Goal: Task Accomplishment & Management: Use online tool/utility

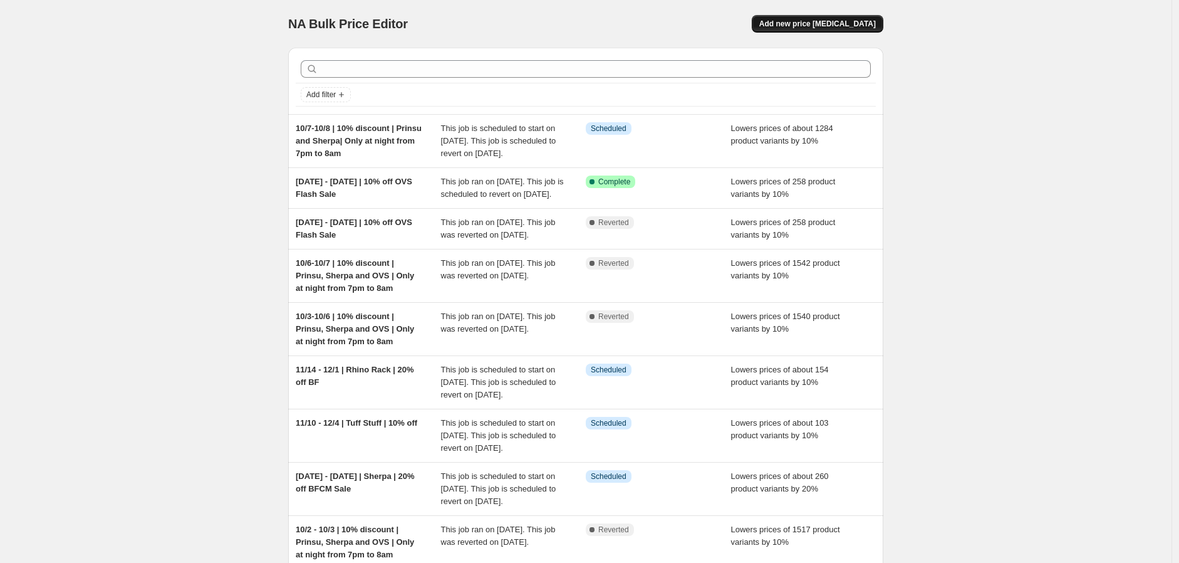
click at [825, 21] on span "Add new price [MEDICAL_DATA]" at bounding box center [817, 24] width 117 height 10
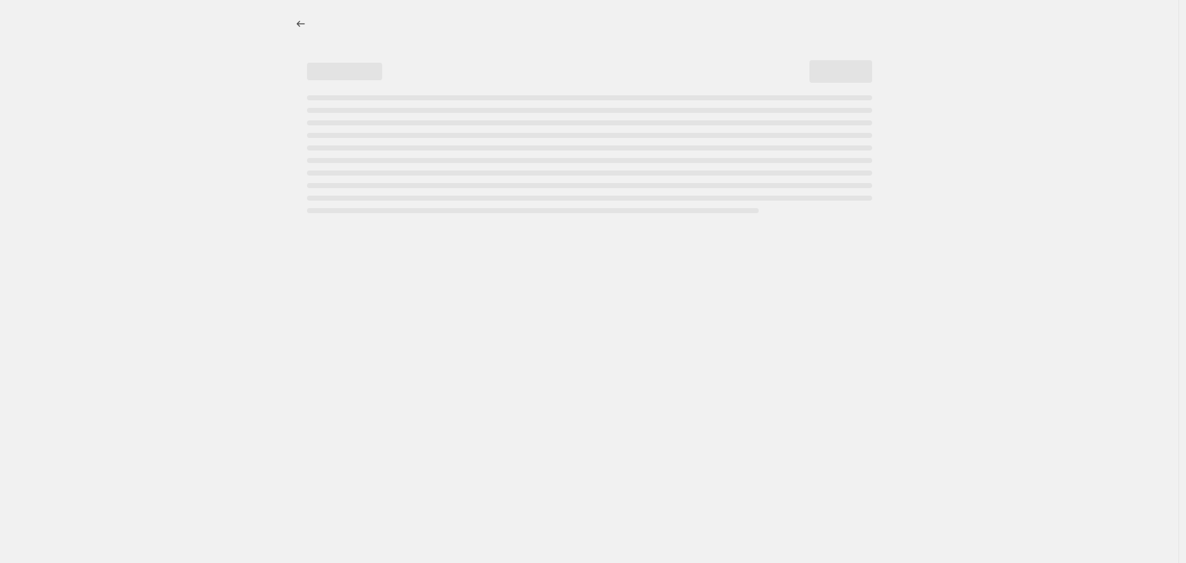
select select "percentage"
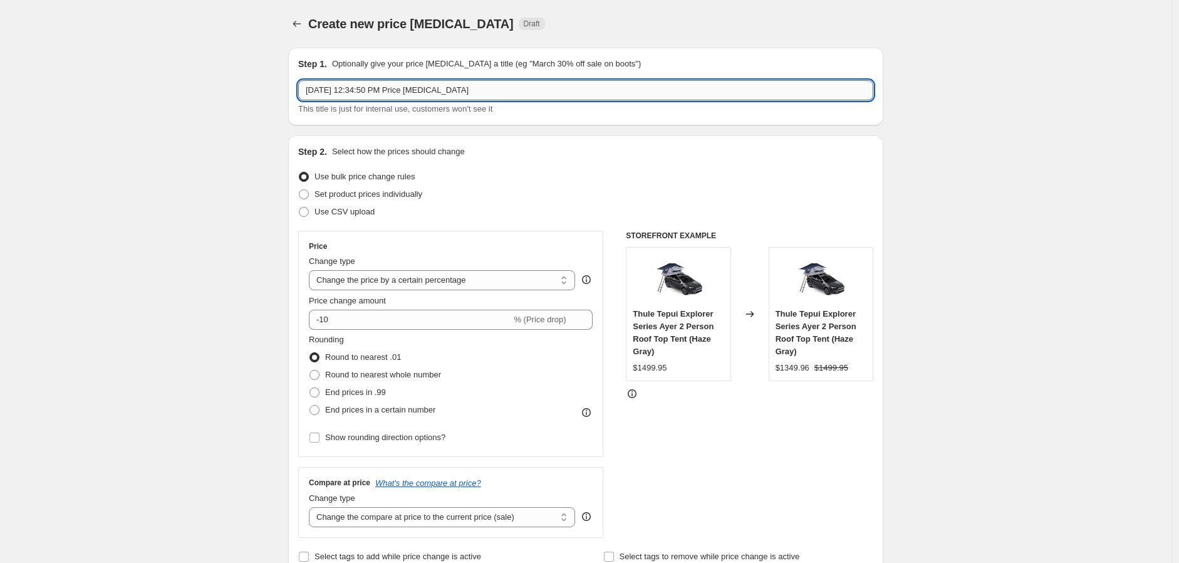
drag, startPoint x: 328, startPoint y: 89, endPoint x: 355, endPoint y: 90, distance: 26.9
click at [355, 90] on input "[DATE] 12:34:50 PM Price [MEDICAL_DATA]" at bounding box center [585, 90] width 575 height 20
click at [355, 90] on input "[DATE] - [DATE] | 12:34:50 PM Price change jo" at bounding box center [585, 90] width 575 height 20
click at [346, 85] on input "[DATE] - [DATE] | Billiebars | 15% off" at bounding box center [585, 90] width 575 height 20
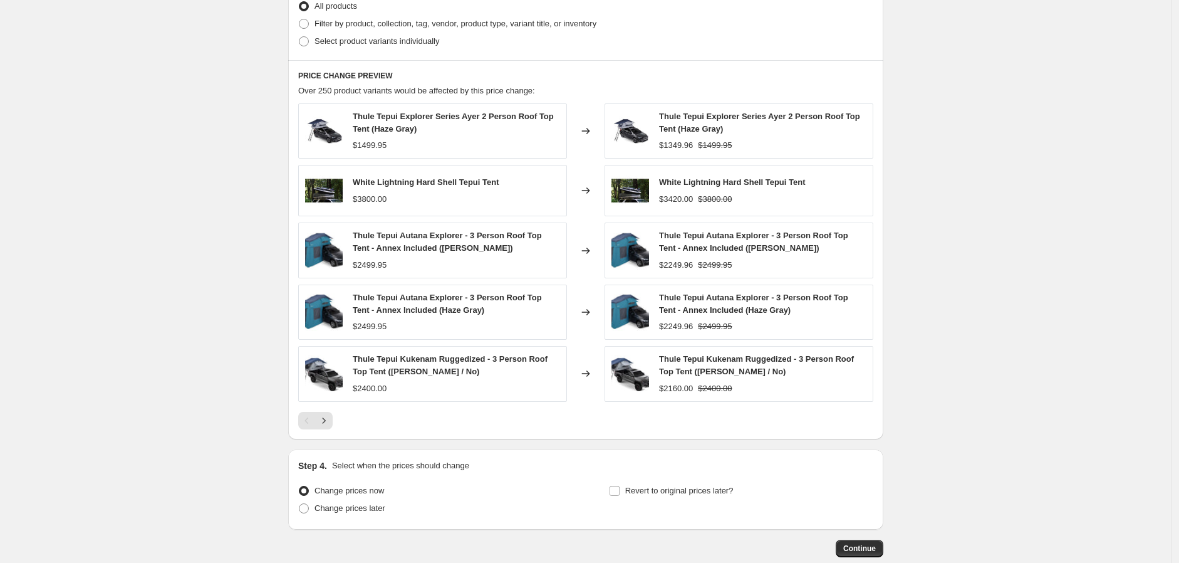
scroll to position [705, 0]
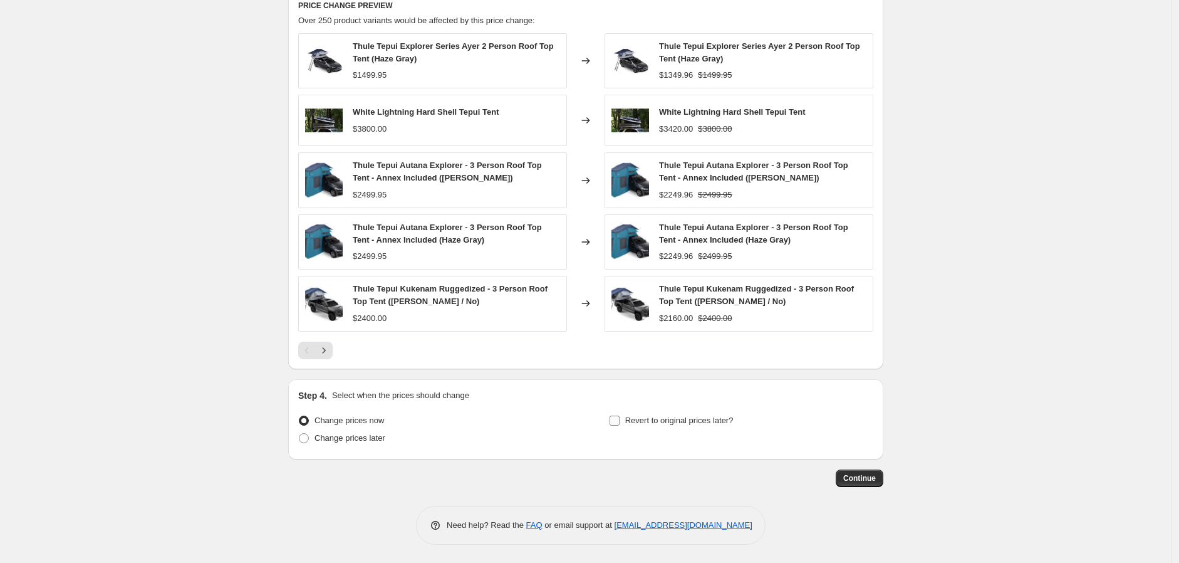
type input "[DATE] - [DATE] | Billiebars | 15% off"
click at [629, 419] on span "Revert to original prices later?" at bounding box center [679, 419] width 108 height 9
click at [620, 419] on input "Revert to original prices later?" at bounding box center [615, 420] width 10 height 10
checkbox input "true"
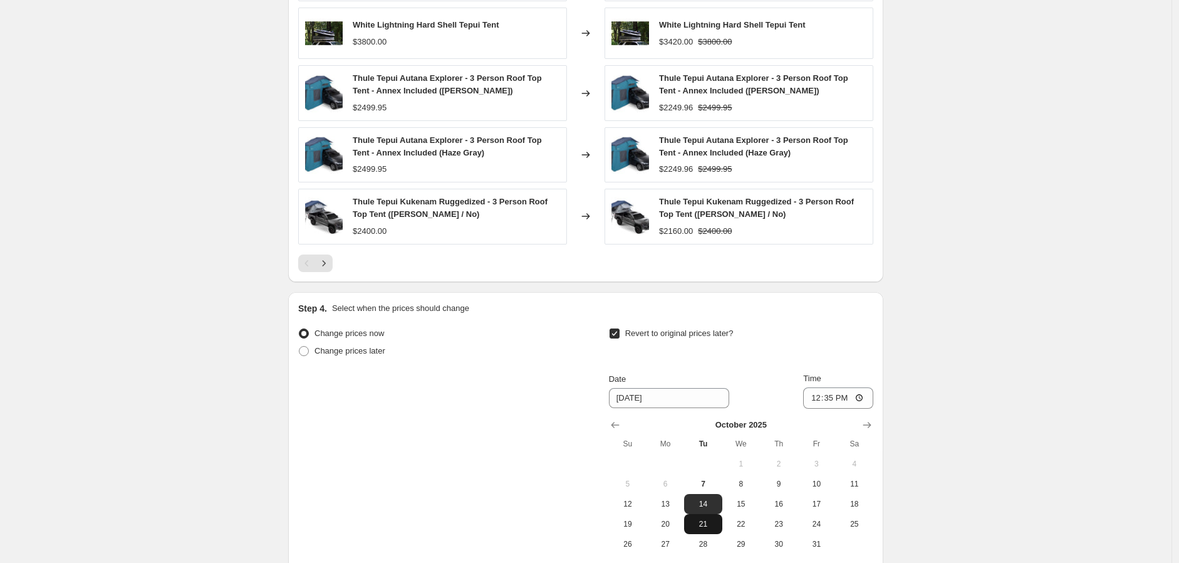
scroll to position [915, 0]
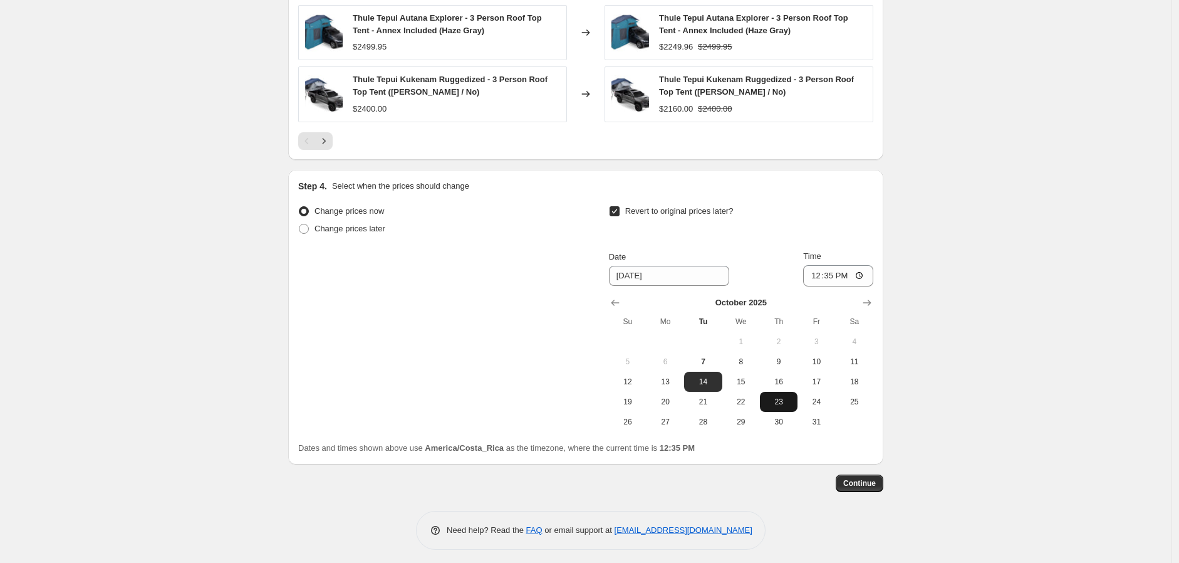
click at [783, 402] on span "23" at bounding box center [779, 402] width 28 height 10
type input "[DATE]"
click at [809, 273] on input "12:35" at bounding box center [838, 275] width 70 height 21
type input "08:00"
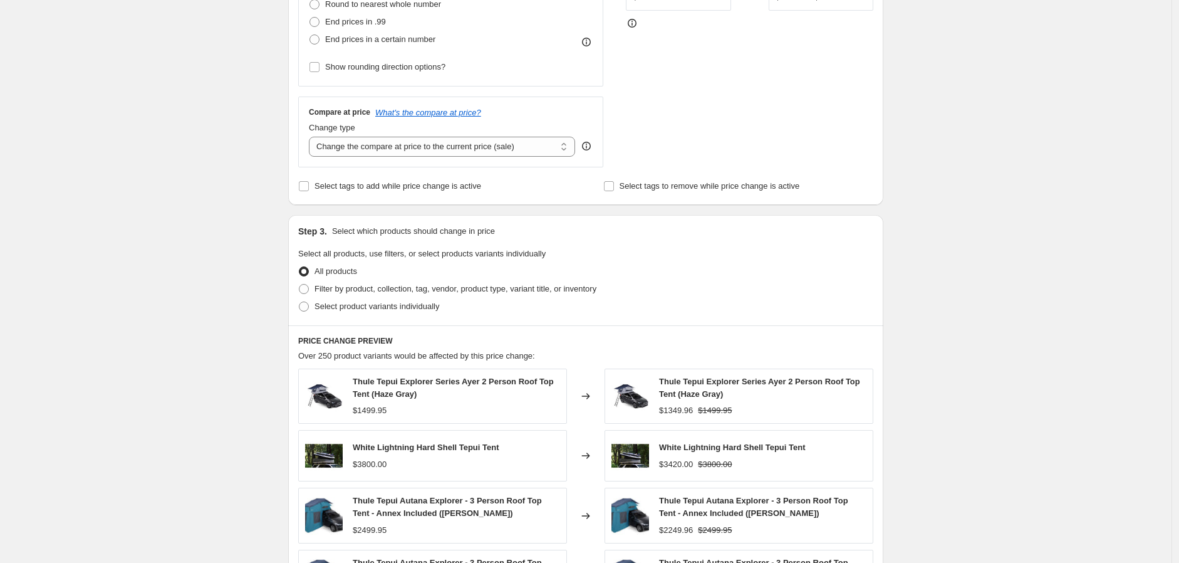
scroll to position [358, 0]
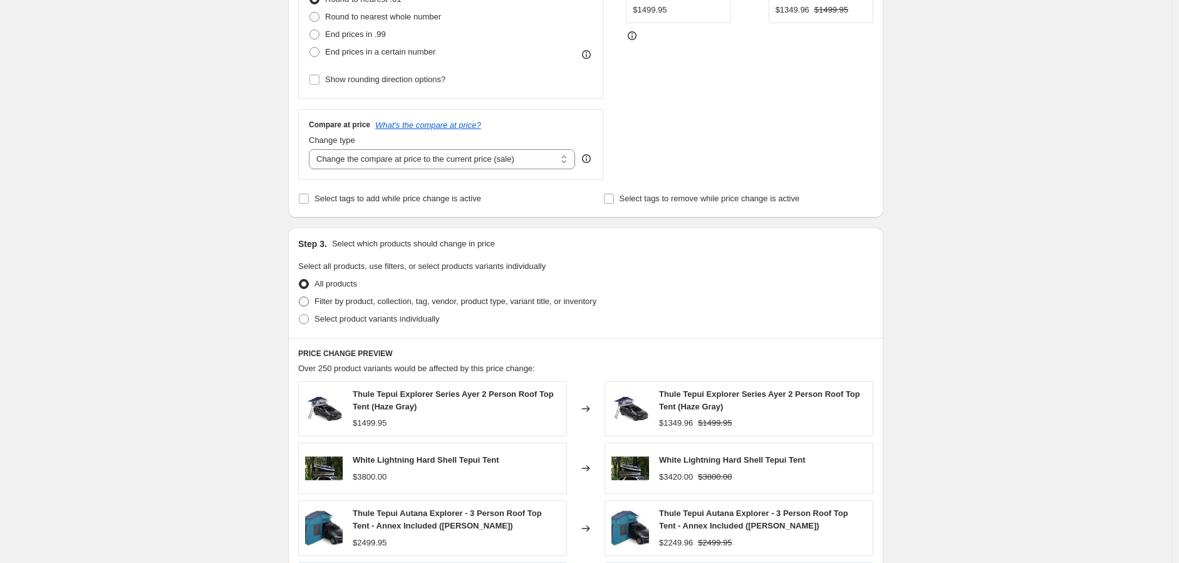
click at [596, 300] on span "Filter by product, collection, tag, vendor, product type, variant title, or inv…" at bounding box center [456, 300] width 282 height 9
click at [299, 297] on input "Filter by product, collection, tag, vendor, product type, variant title, or inv…" at bounding box center [299, 296] width 1 height 1
radio input "true"
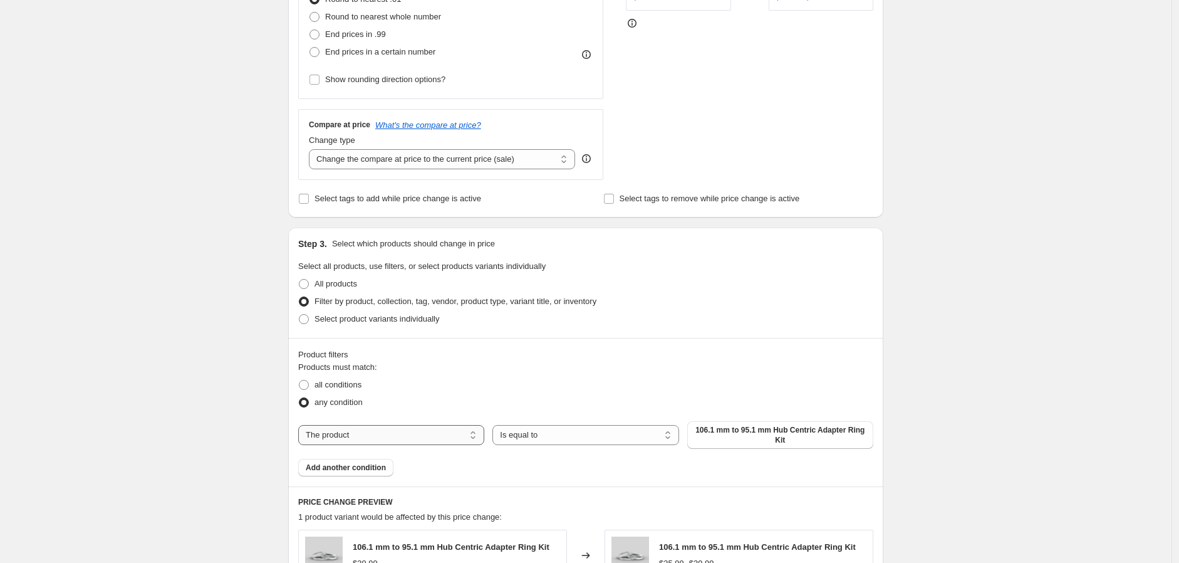
click at [481, 433] on select "The product The product's collection The product's tag The product's vendor The…" at bounding box center [391, 435] width 186 height 20
select select "vendor"
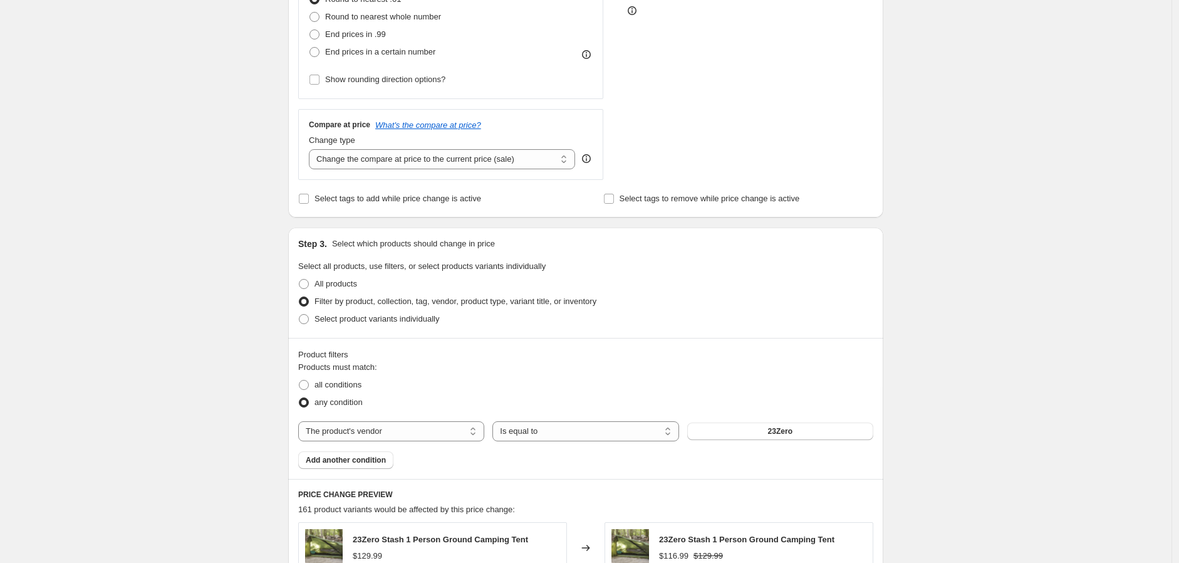
click at [793, 433] on span "23Zero" at bounding box center [780, 431] width 24 height 10
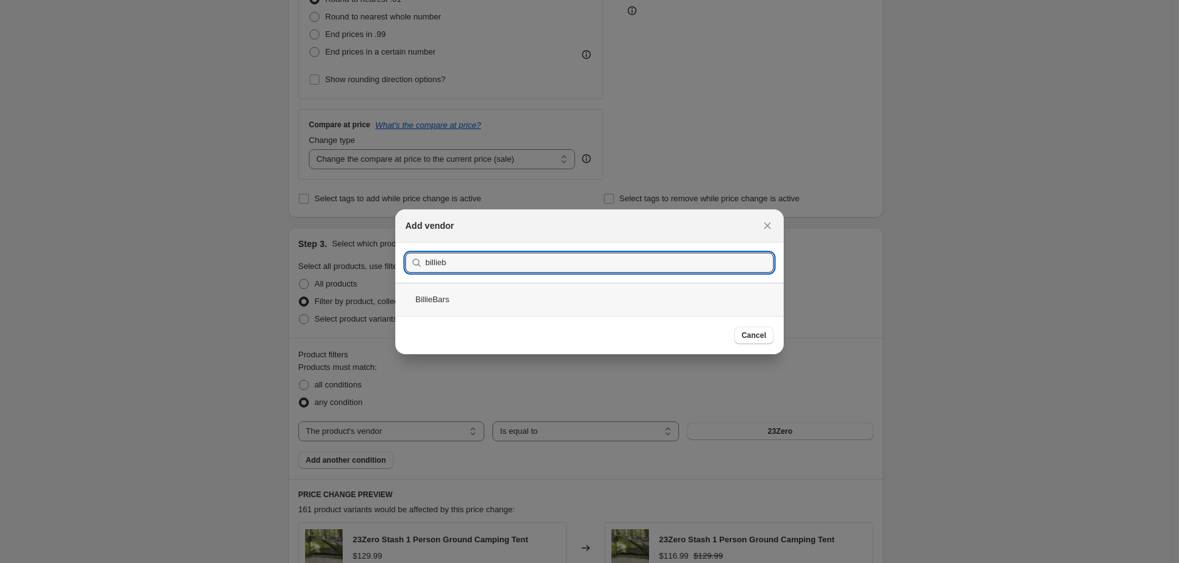
type input "billieb"
click at [469, 294] on div "BillieBars" at bounding box center [589, 299] width 388 height 33
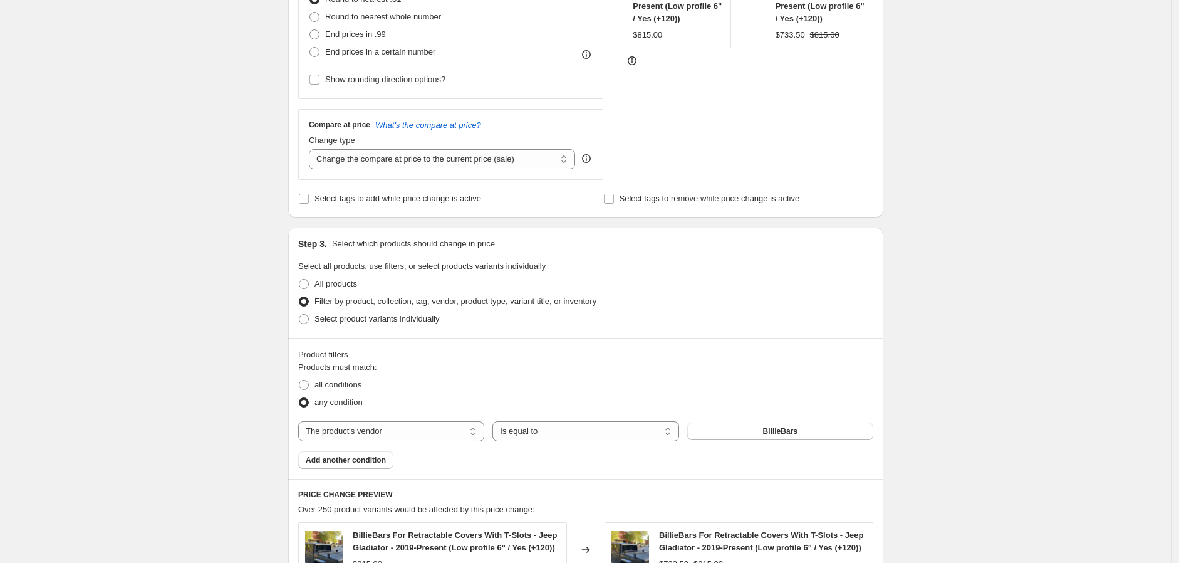
click at [925, 325] on div "Create new price [MEDICAL_DATA]. This page is ready Create new price [MEDICAL_D…" at bounding box center [586, 468] width 1172 height 1653
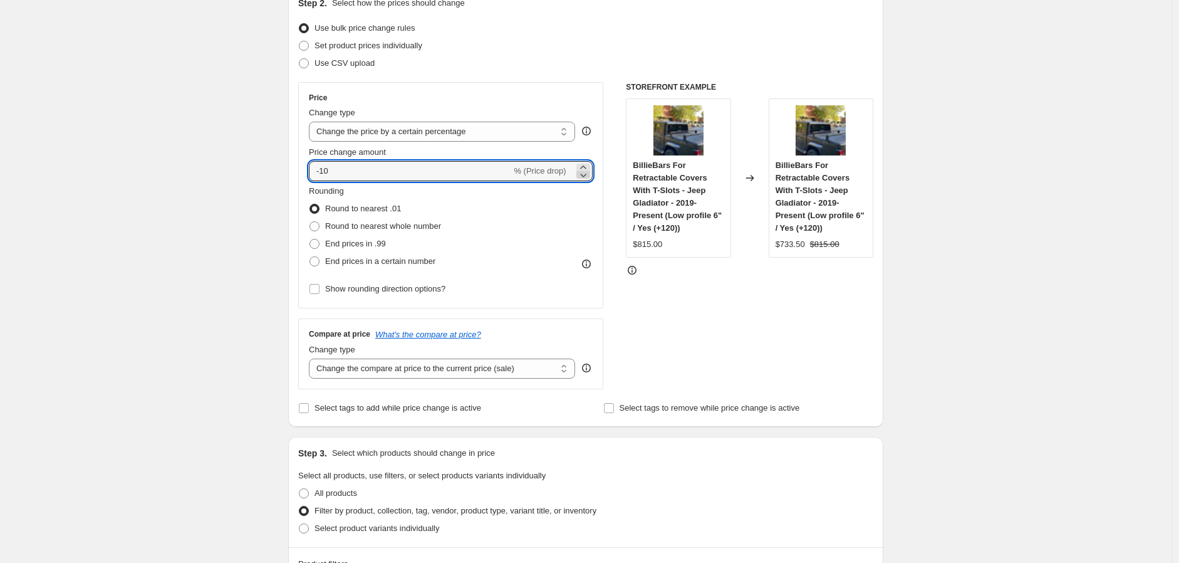
click at [589, 177] on icon at bounding box center [583, 175] width 13 height 13
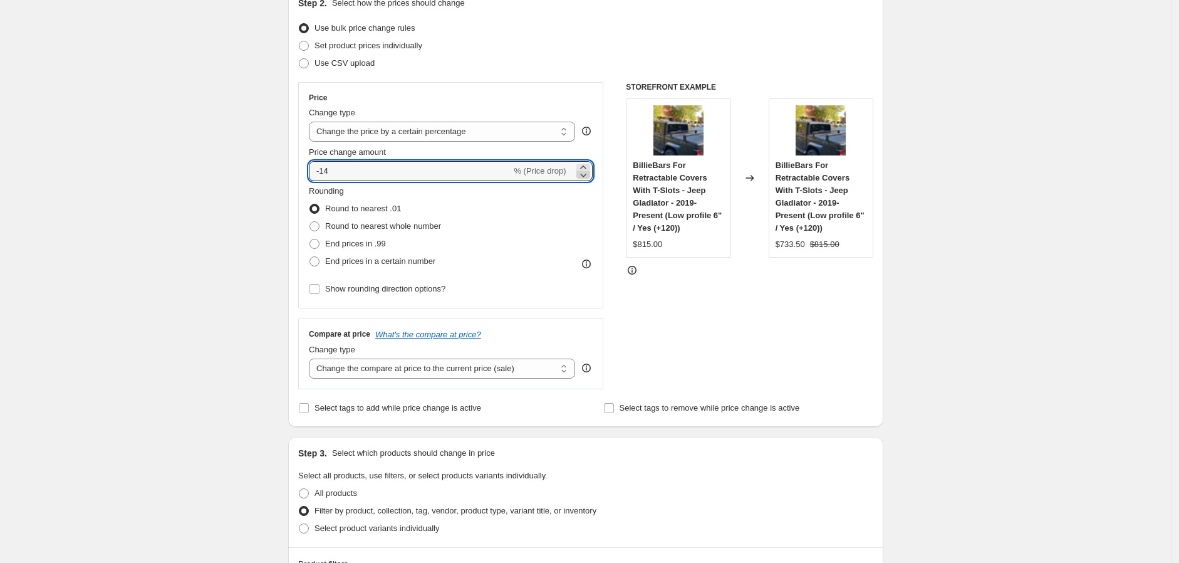
type input "-15"
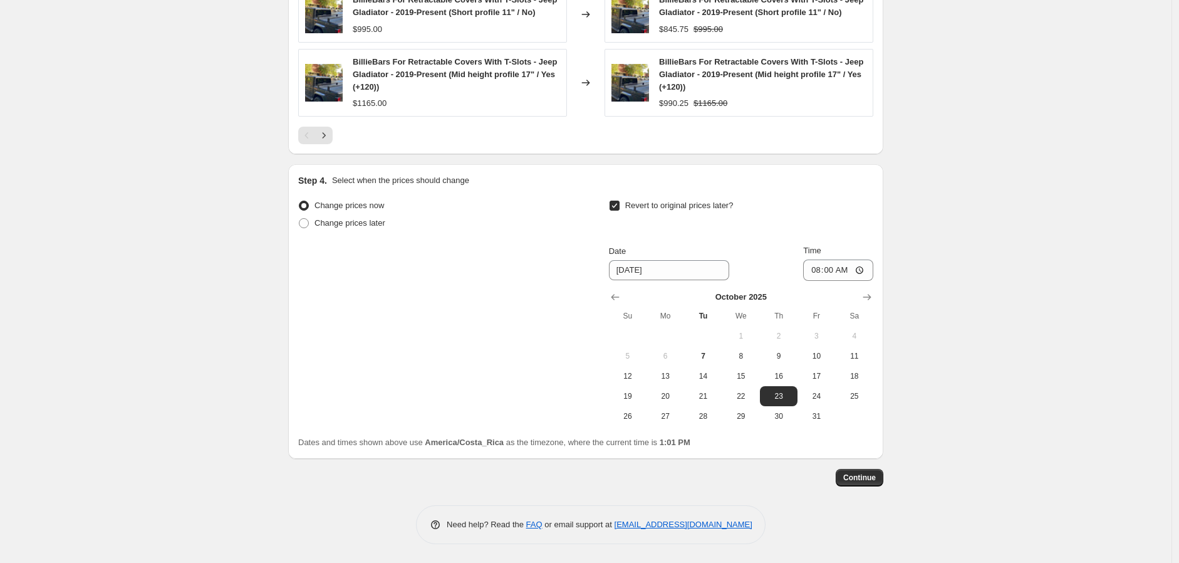
scroll to position [1115, 0]
click at [870, 477] on span "Continue" at bounding box center [859, 477] width 33 height 10
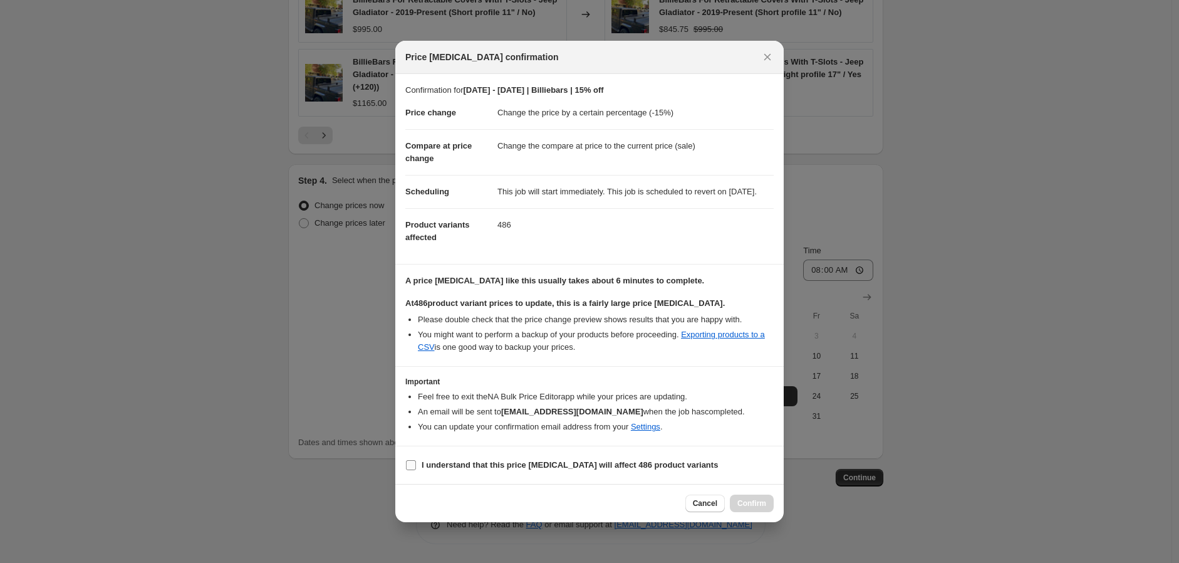
click at [472, 474] on label "I understand that this price [MEDICAL_DATA] will affect 486 product variants" at bounding box center [561, 465] width 313 height 18
click at [416, 470] on input "I understand that this price [MEDICAL_DATA] will affect 486 product variants" at bounding box center [411, 465] width 10 height 10
checkbox input "true"
click at [756, 508] on span "Confirm" at bounding box center [751, 503] width 29 height 10
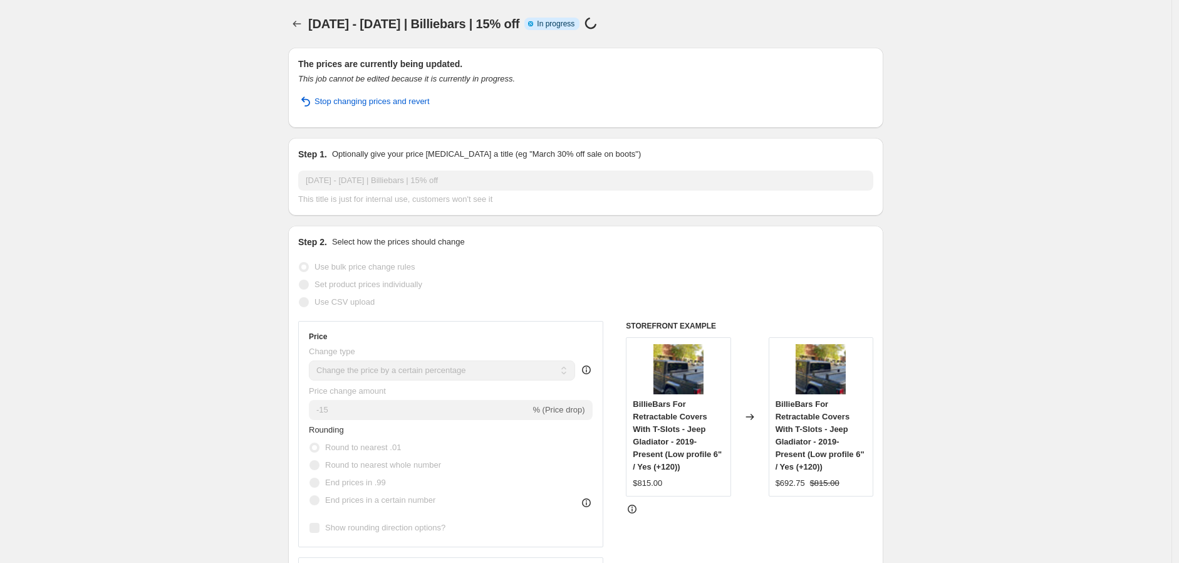
drag, startPoint x: 1137, startPoint y: 549, endPoint x: 930, endPoint y: 111, distance: 484.3
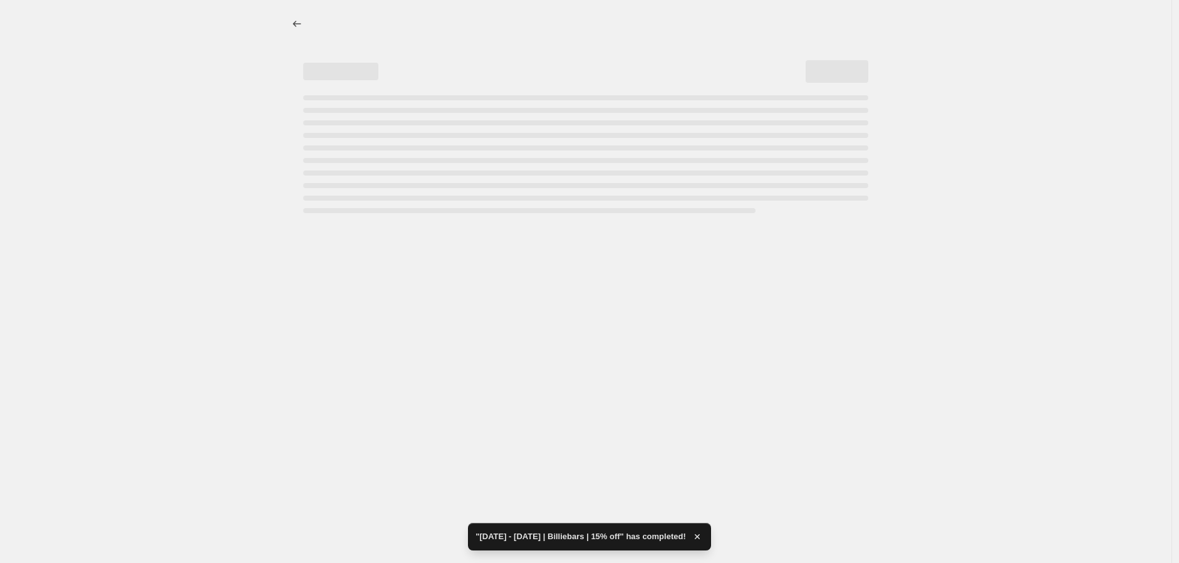
select select "percentage"
select select "vendor"
